Goal: Navigation & Orientation: Go to known website

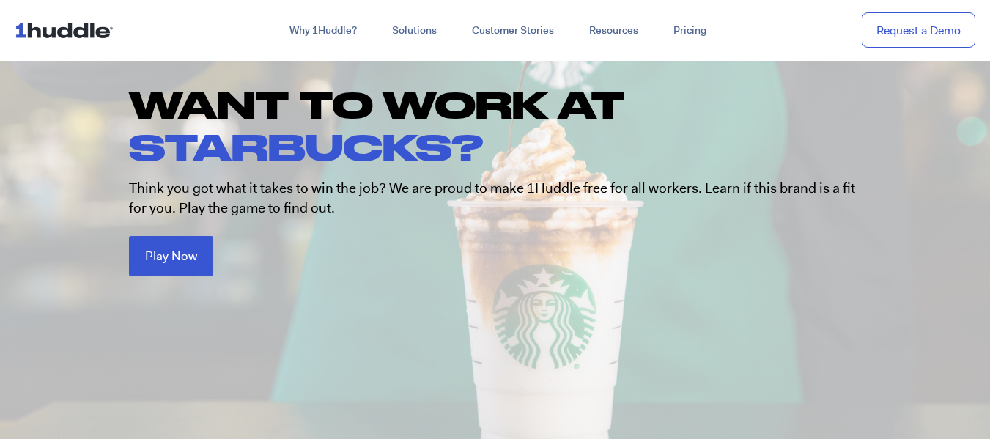
scroll to position [163, 0]
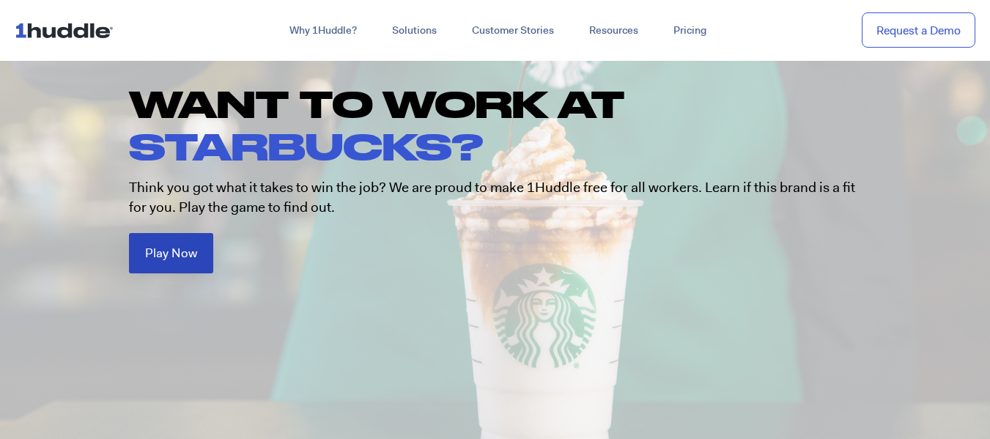
click at [150, 254] on span "Play Now" at bounding box center [171, 253] width 52 height 12
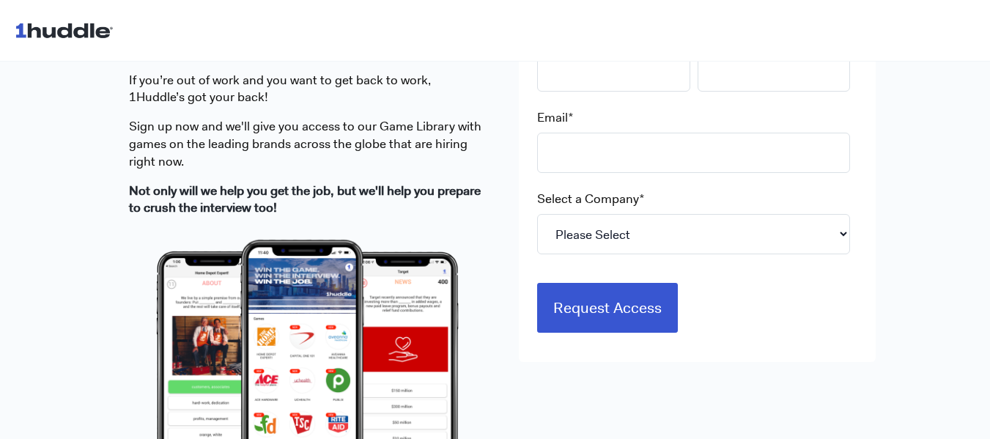
scroll to position [525, 0]
